Goal: Information Seeking & Learning: Learn about a topic

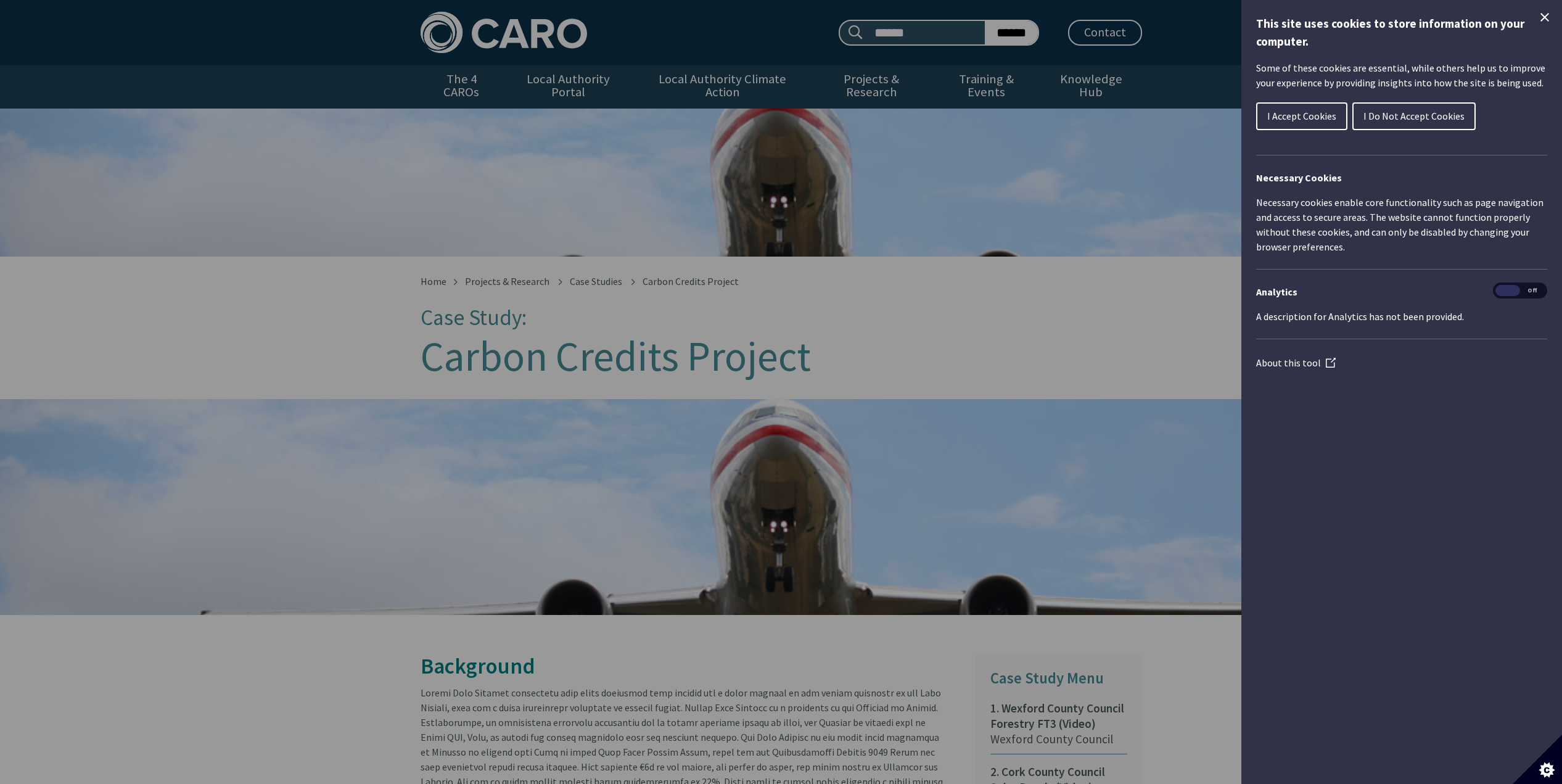
click at [1541, 17] on icon "Close Cookie Control" at bounding box center [1545, 17] width 15 height 15
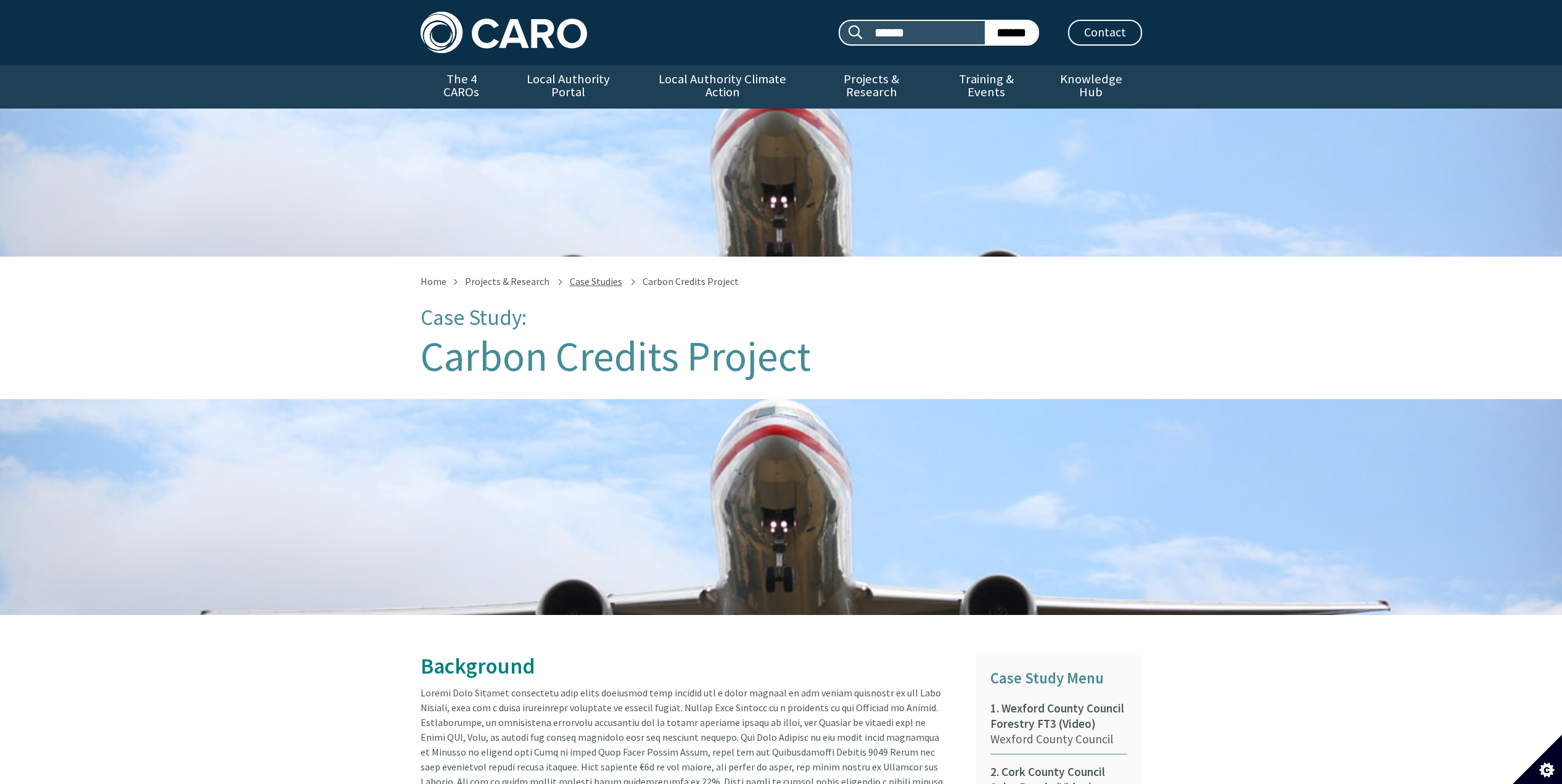
click at [589, 275] on link "Case Studies" at bounding box center [596, 282] width 52 height 13
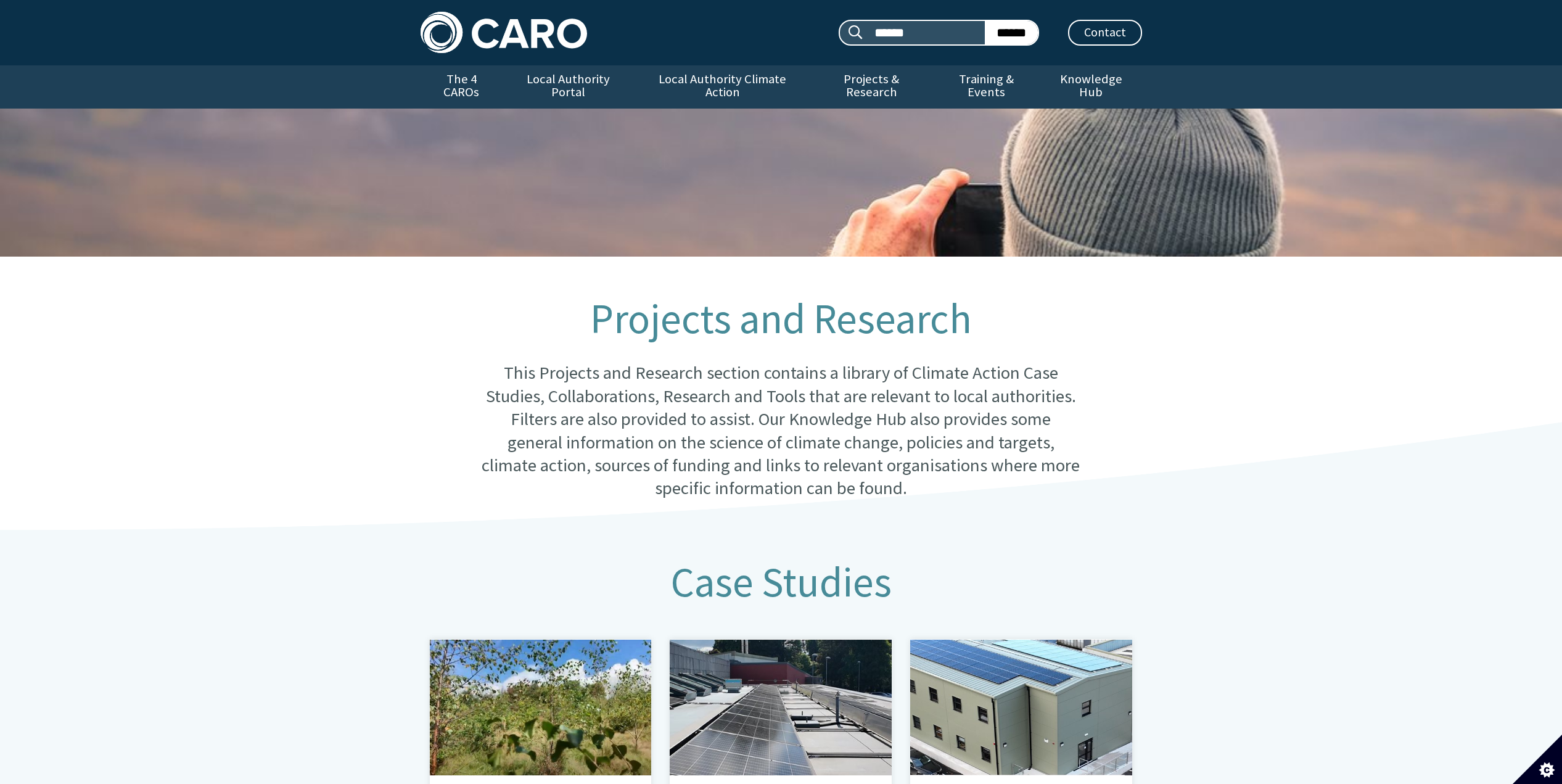
scroll to position [547, 0]
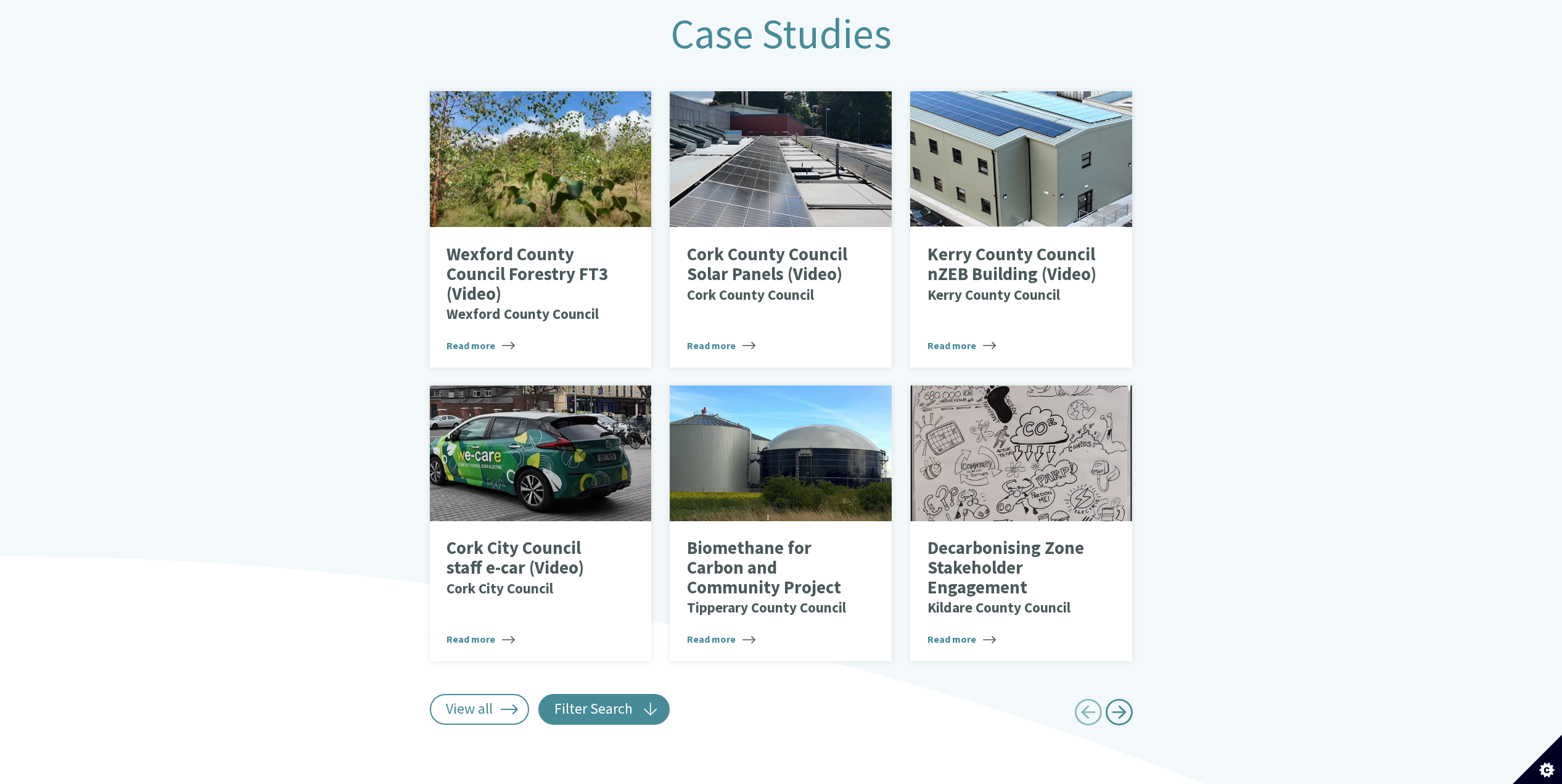
click at [610, 697] on button "Filter Search" at bounding box center [604, 708] width 132 height 31
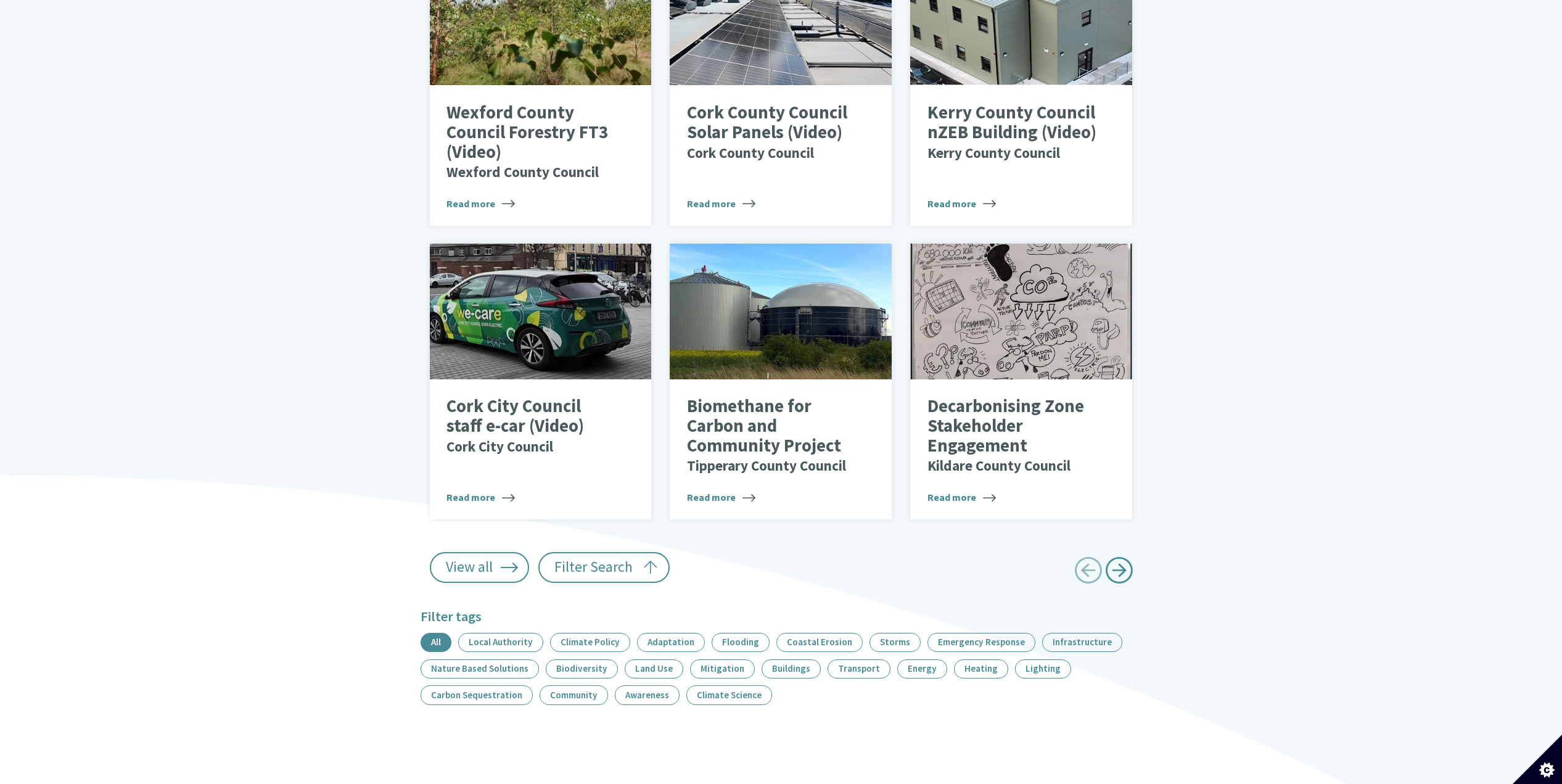
scroll to position [733, 0]
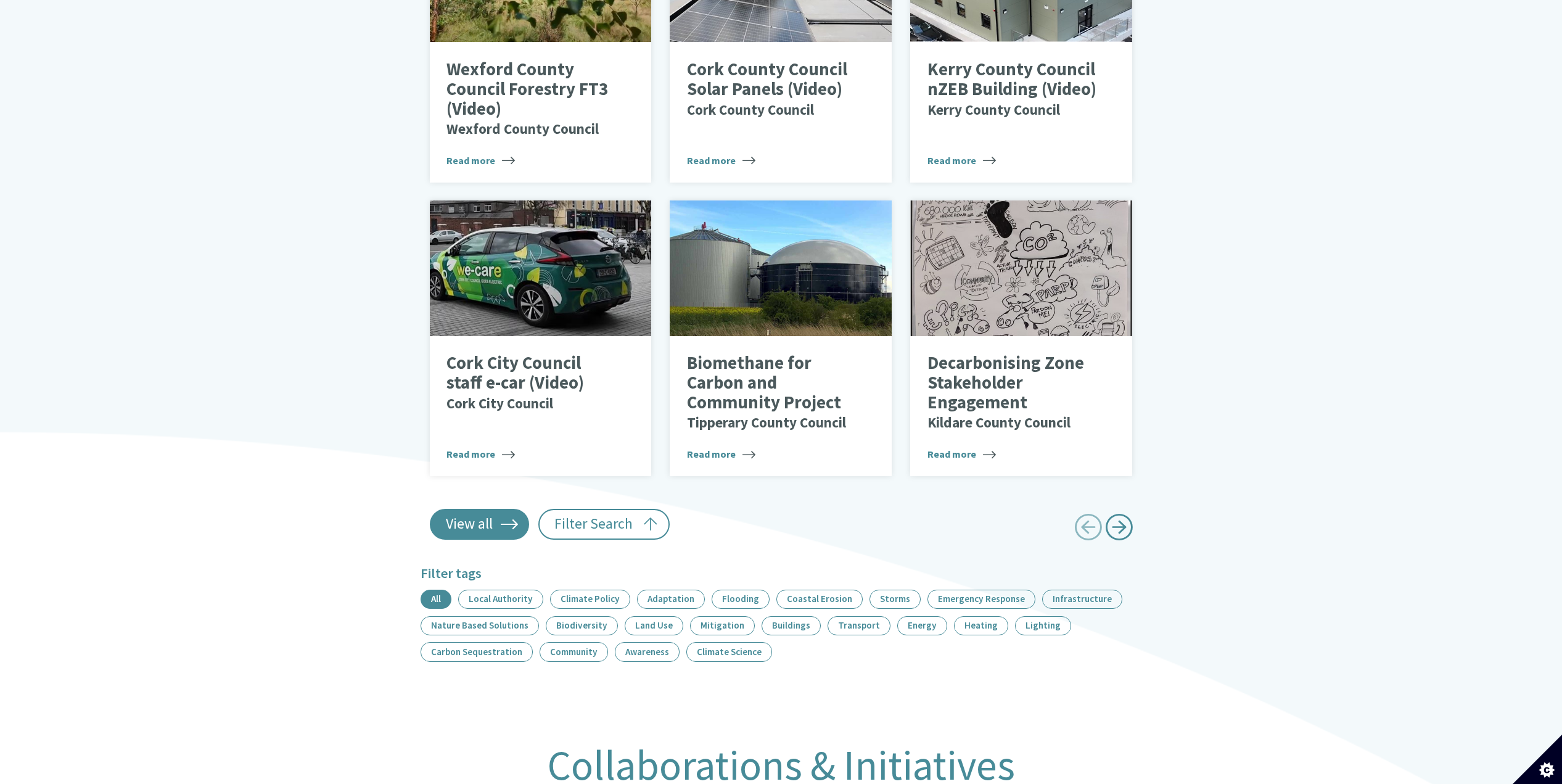
click at [495, 520] on link "View all" at bounding box center [480, 524] width 100 height 31
type input "******"
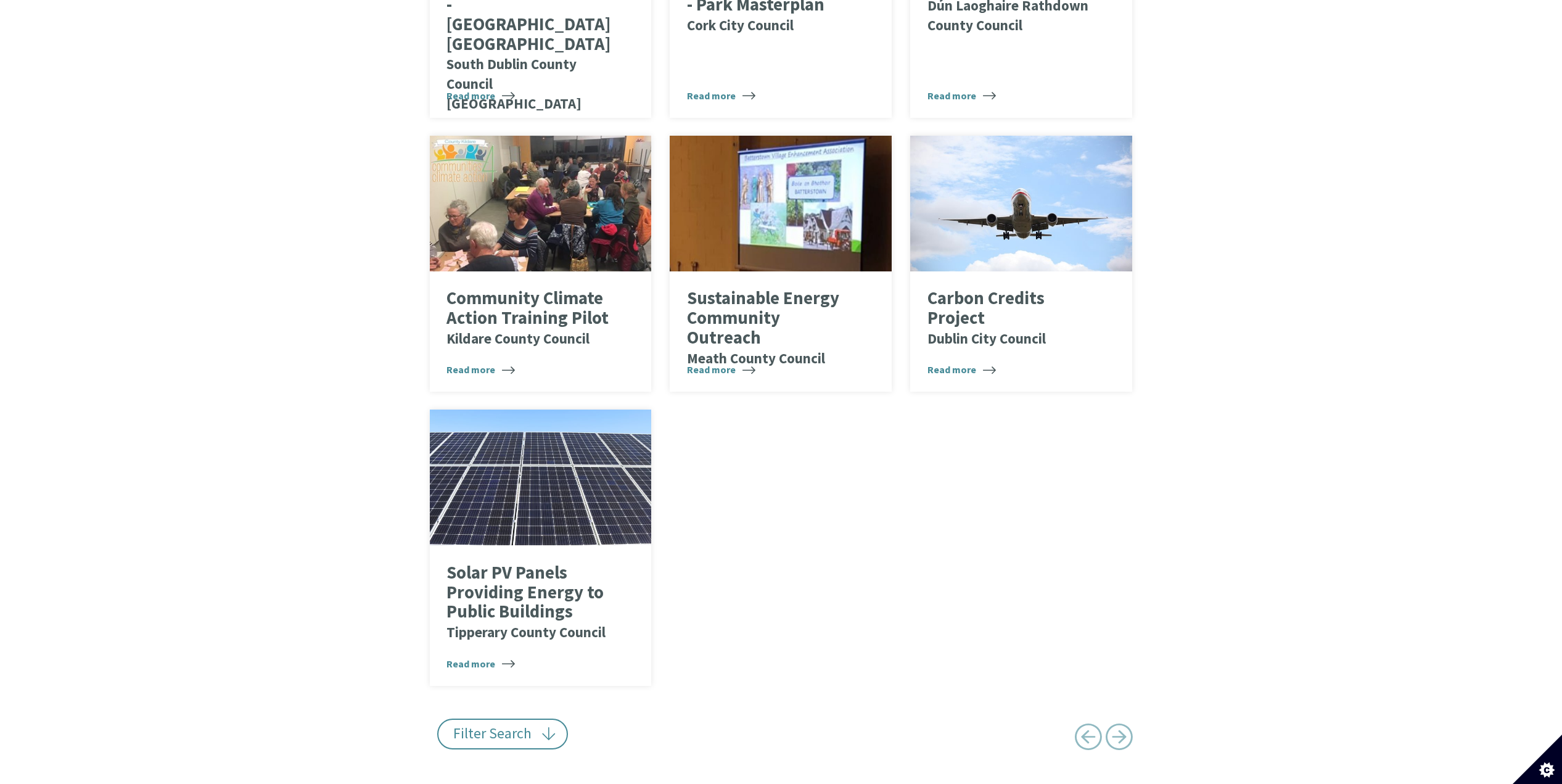
scroll to position [6837, 0]
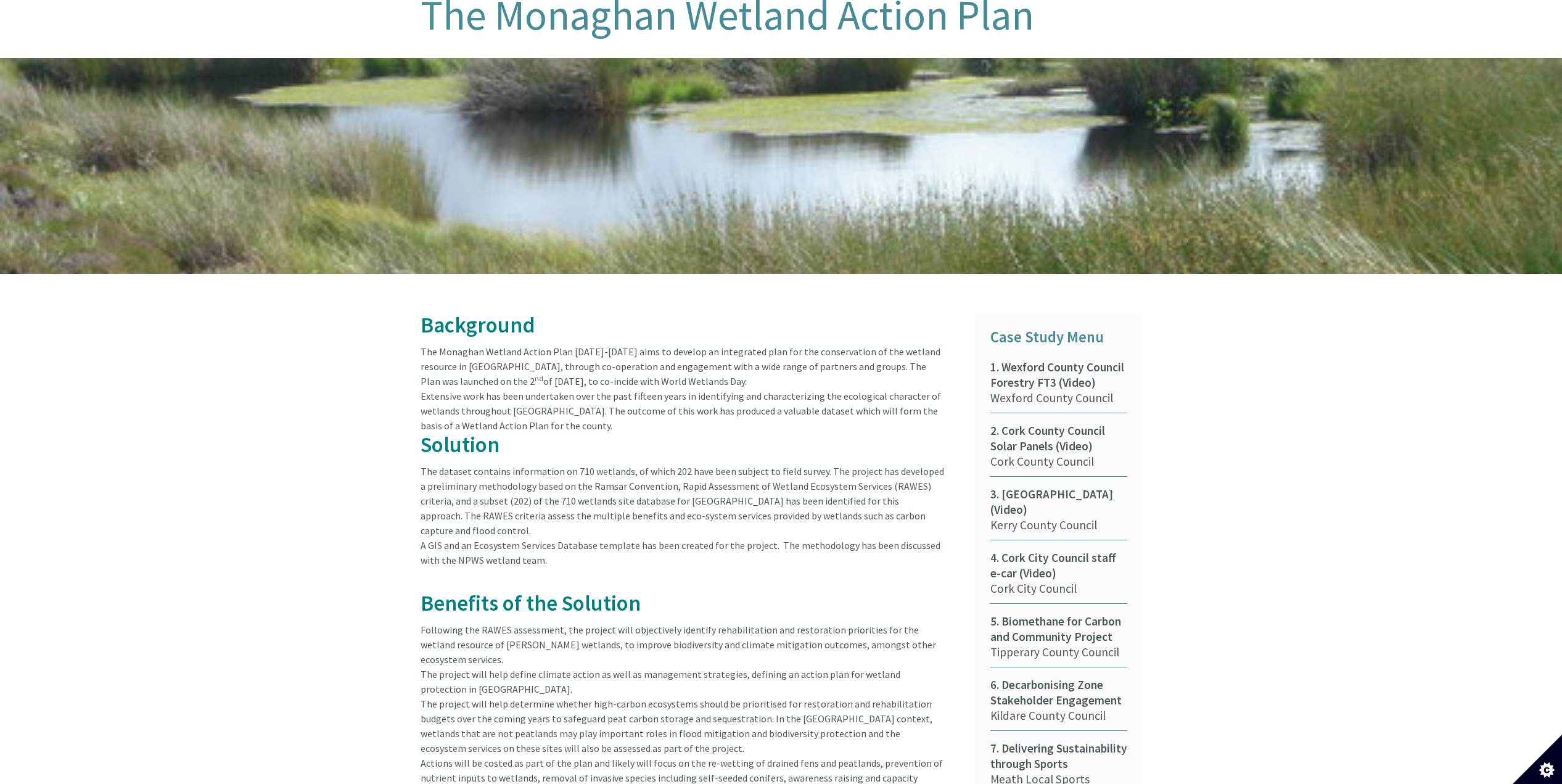
scroll to position [341, 0]
drag, startPoint x: 420, startPoint y: 341, endPoint x: 611, endPoint y: 343, distance: 191.0
click at [611, 343] on div "Background The Monaghan Wetland Action Plan 2020-2021 aims to develop an integr…" at bounding box center [689, 662] width 555 height 696
copy article "The Monaghan Wetland Action Plan 2020-2021"
